Goal: Task Accomplishment & Management: Manage account settings

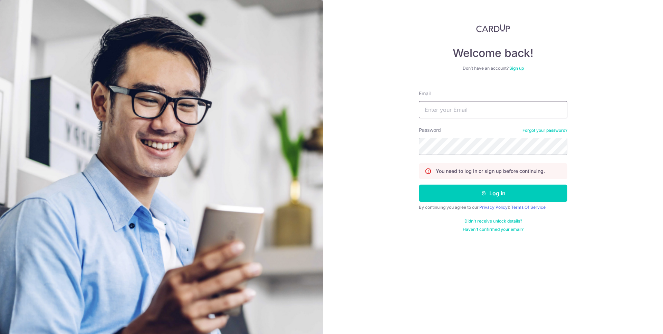
click at [461, 109] on input "Email" at bounding box center [493, 109] width 148 height 17
type input "[EMAIL_ADDRESS][DOMAIN_NAME]"
click at [419, 185] on button "Log in" at bounding box center [493, 193] width 148 height 17
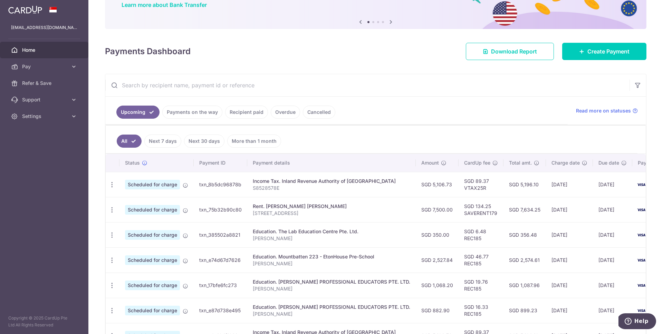
scroll to position [68, 0]
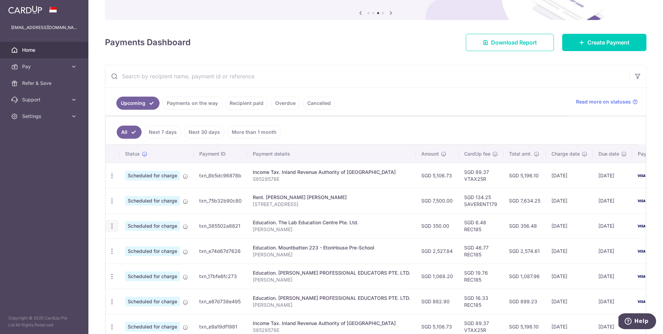
click at [107, 224] on div "Update payment Cancel payment" at bounding box center [112, 226] width 13 height 13
click at [111, 224] on icon "button" at bounding box center [111, 226] width 7 height 7
click at [128, 244] on span "Update payment" at bounding box center [148, 245] width 47 height 8
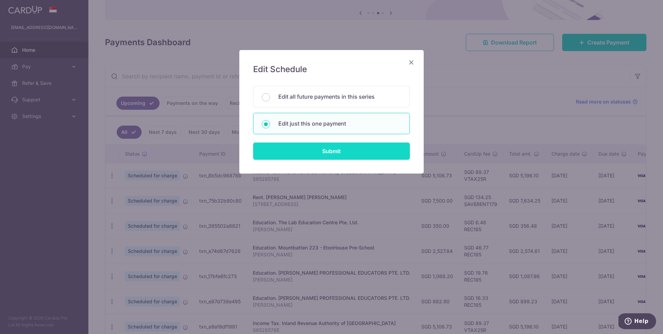
click at [308, 143] on input "Submit" at bounding box center [331, 151] width 157 height 17
radio input "true"
type input "350.00"
type input "04/10/2025"
type input "Tyson Lim"
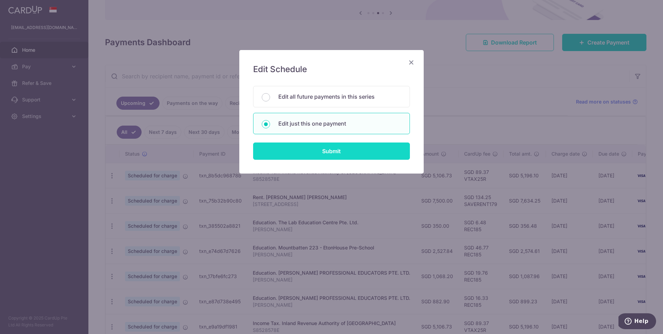
type input "REC185"
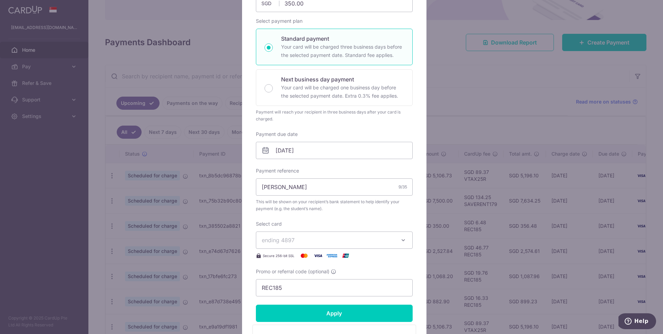
scroll to position [140, 0]
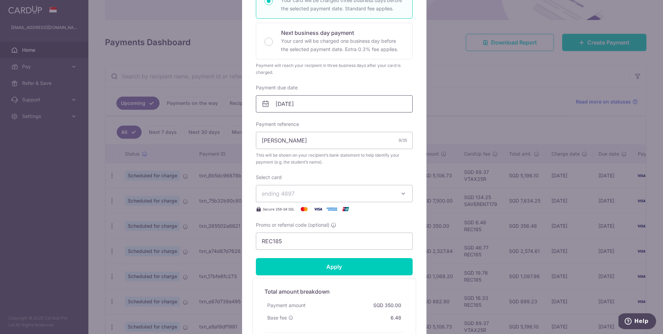
click at [345, 104] on input "04/10/2025" at bounding box center [334, 103] width 157 height 17
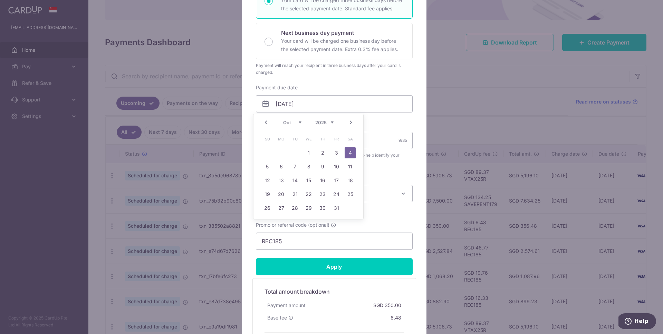
click at [267, 121] on link "Prev" at bounding box center [266, 122] width 8 height 8
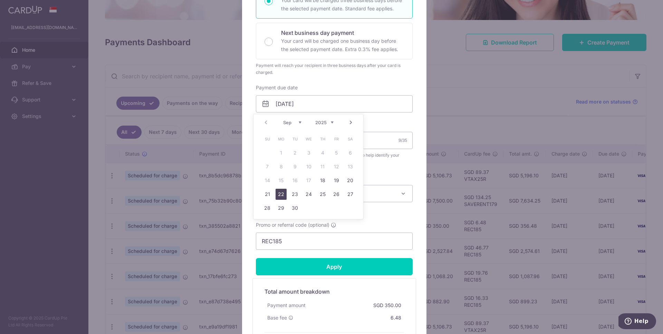
click at [283, 195] on link "22" at bounding box center [280, 194] width 11 height 11
type input "22/09/2025"
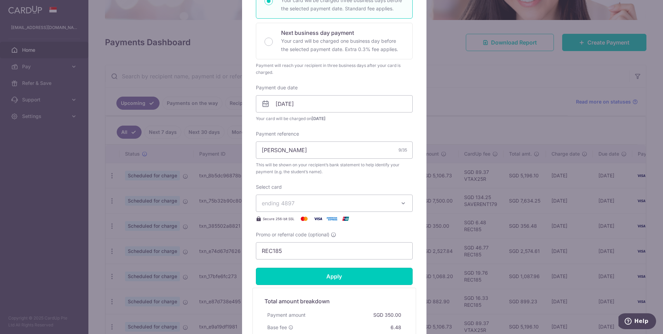
click at [354, 280] on input "Apply" at bounding box center [334, 276] width 157 height 17
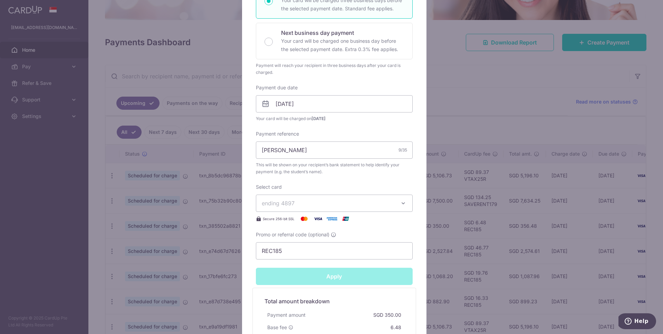
type input "Successfully Applied"
click at [516, 191] on div "Edit payment By clicking apply, you will make changes to all payments to The La…" at bounding box center [331, 167] width 663 height 334
